Goal: Navigation & Orientation: Go to known website

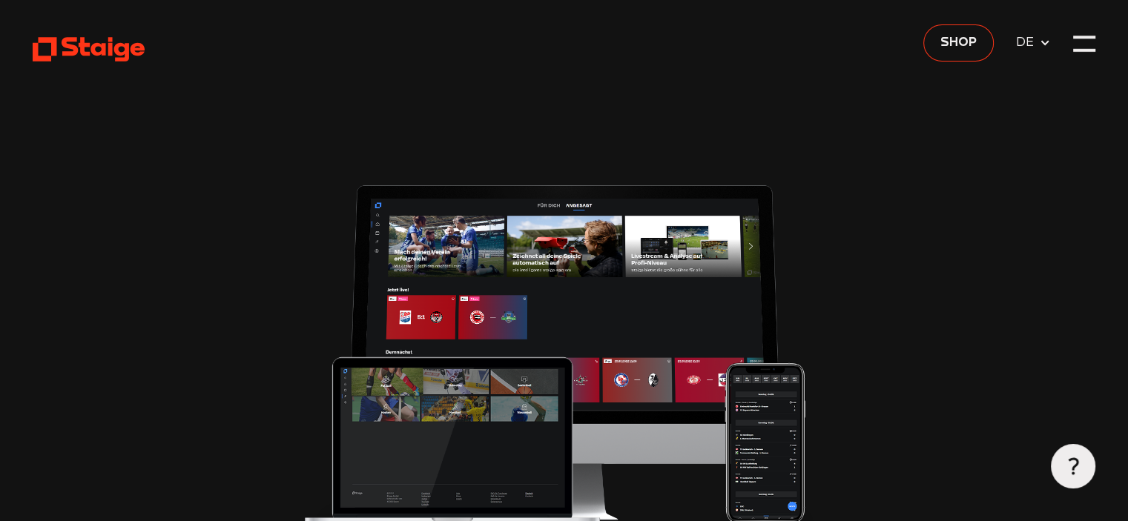
type input "0.8"
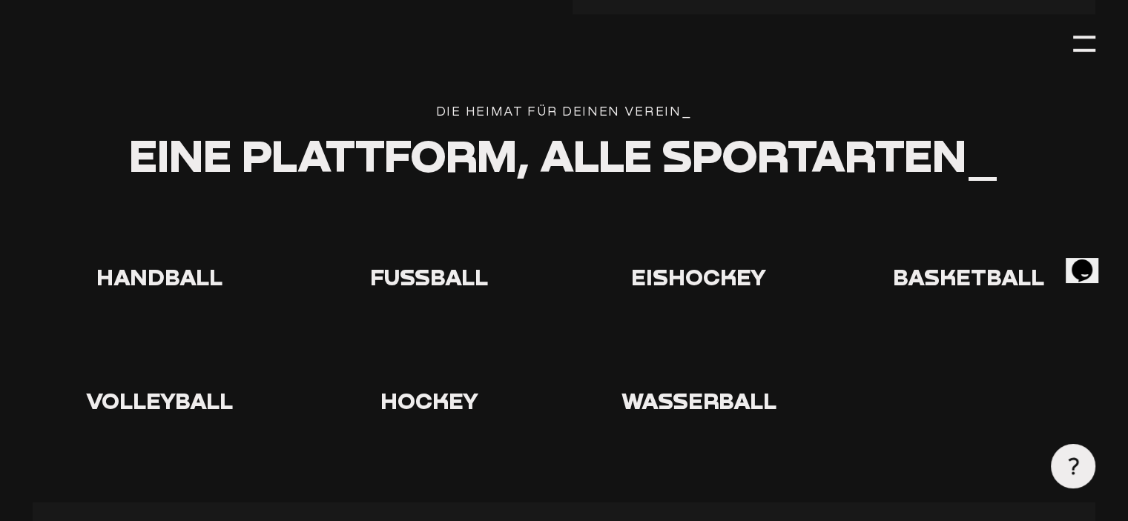
scroll to position [2669, 0]
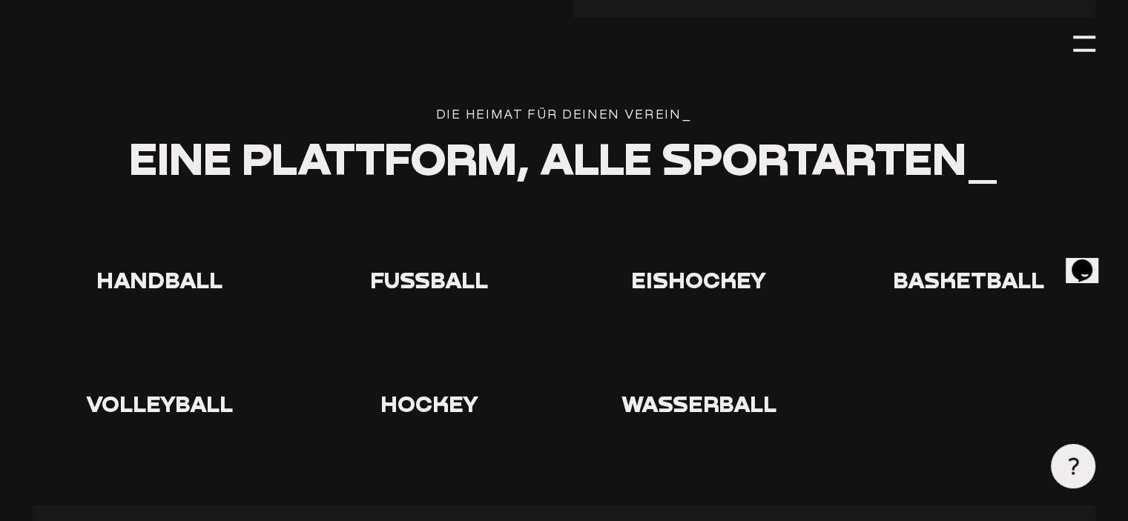
click at [435, 259] on icon at bounding box center [428, 235] width 47 height 47
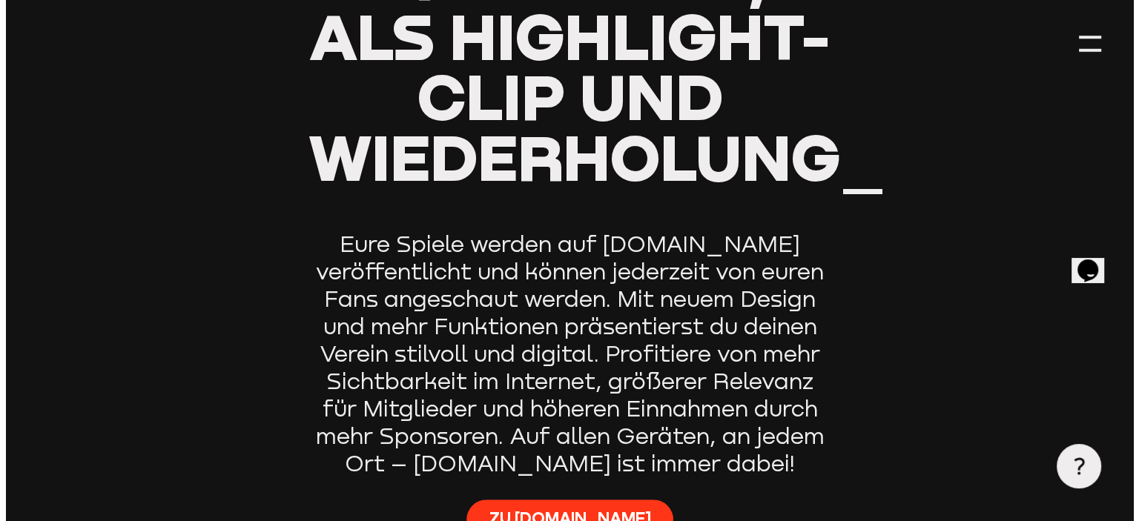
scroll to position [445, 0]
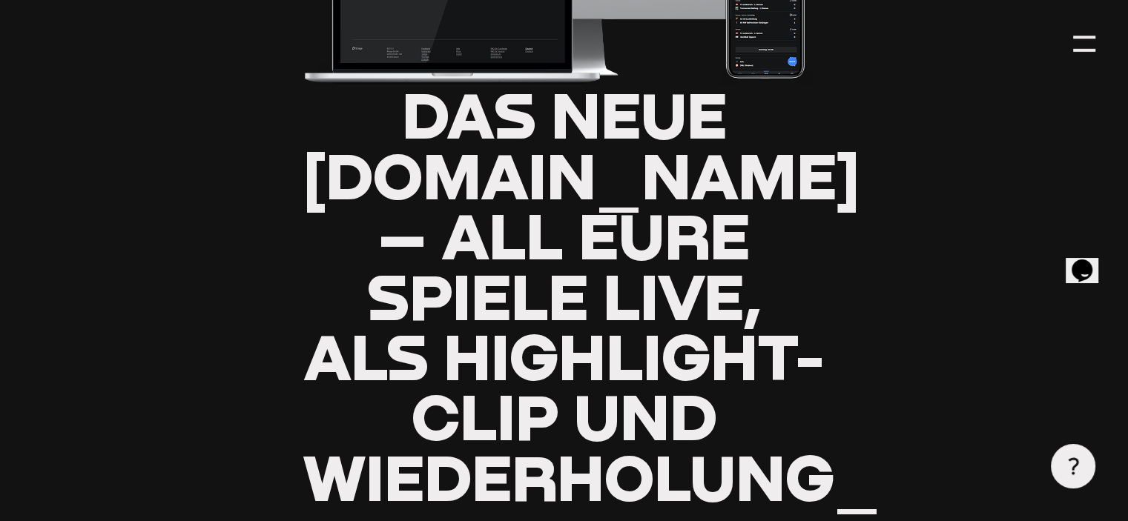
click at [1087, 56] on header "Das neue [DOMAIN_NAME] – all eure Spiele live, als Highlight-Clip und Wiederhol…" at bounding box center [564, 262] width 1062 height 1414
click at [1081, 45] on div at bounding box center [1084, 44] width 22 height 22
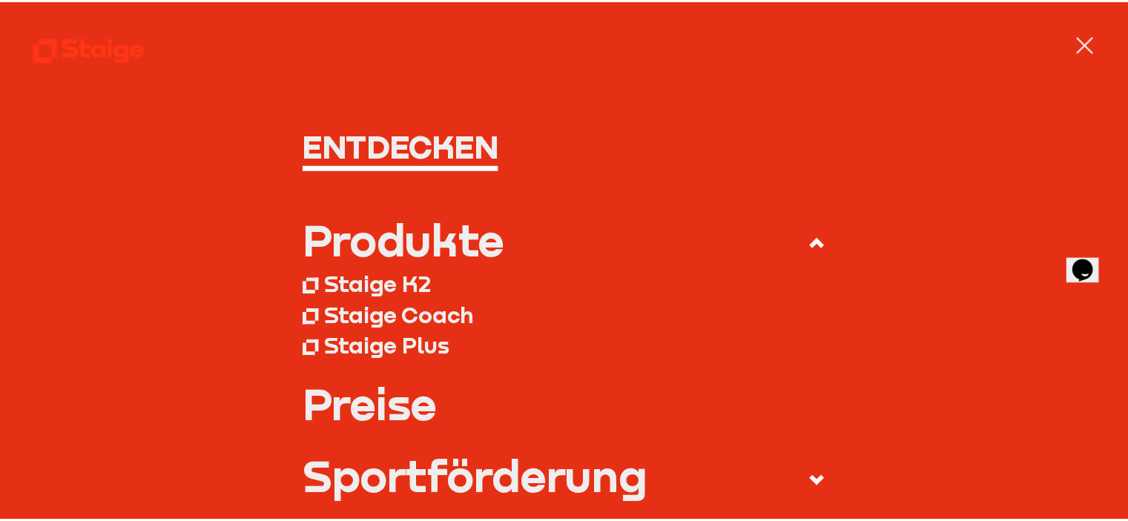
scroll to position [0, 0]
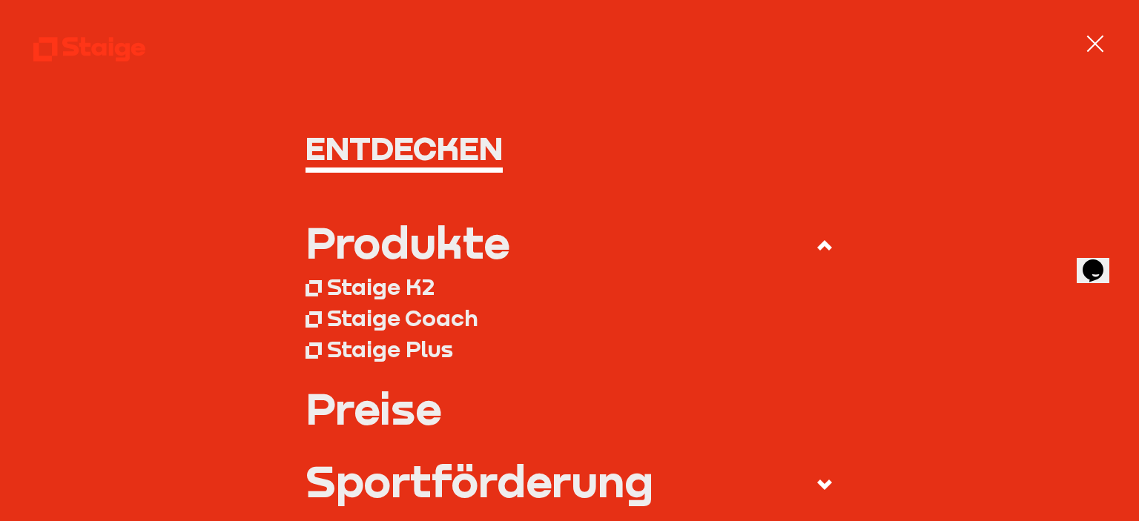
click at [1099, 44] on div at bounding box center [1095, 44] width 22 height 22
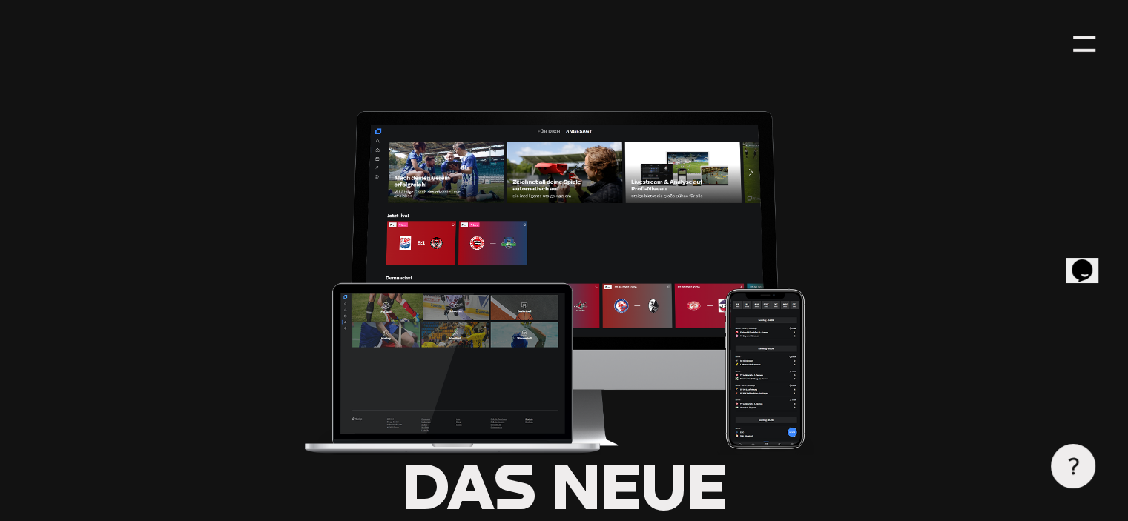
click at [427, 212] on img at bounding box center [563, 279] width 523 height 354
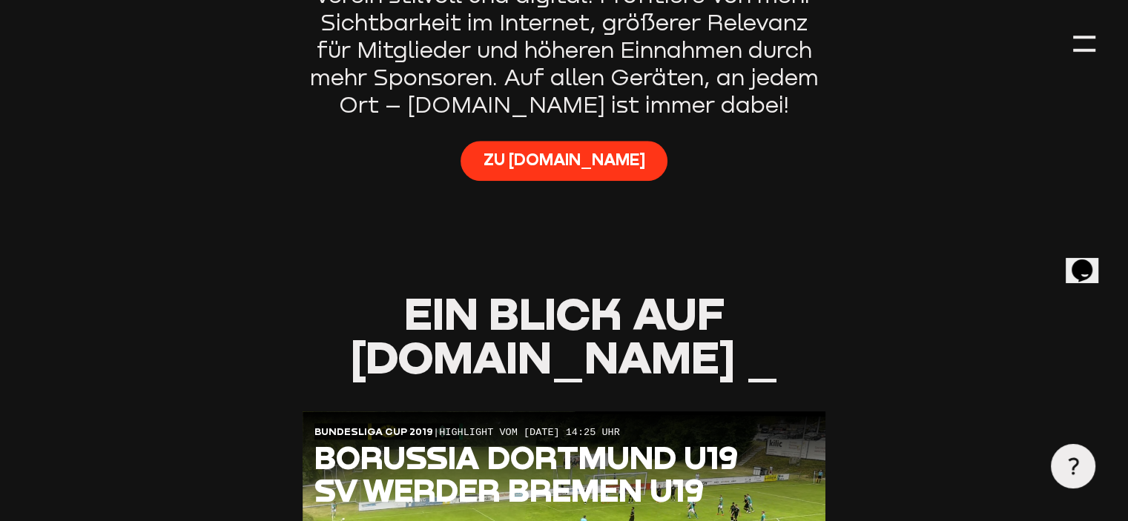
scroll to position [1112, 0]
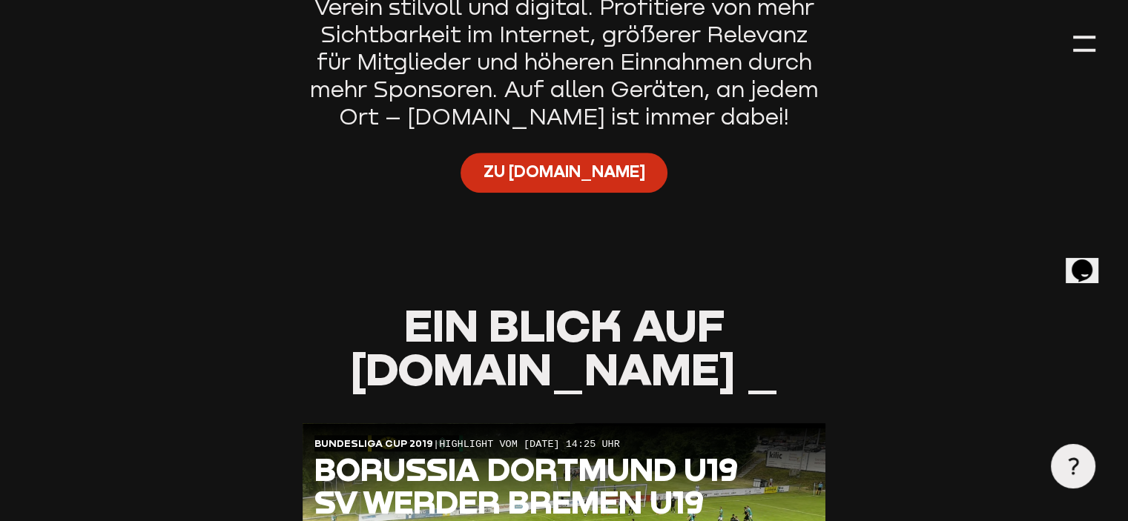
click at [537, 183] on span "Zu [DOMAIN_NAME]" at bounding box center [564, 172] width 162 height 22
